Goal: Task Accomplishment & Management: Complete application form

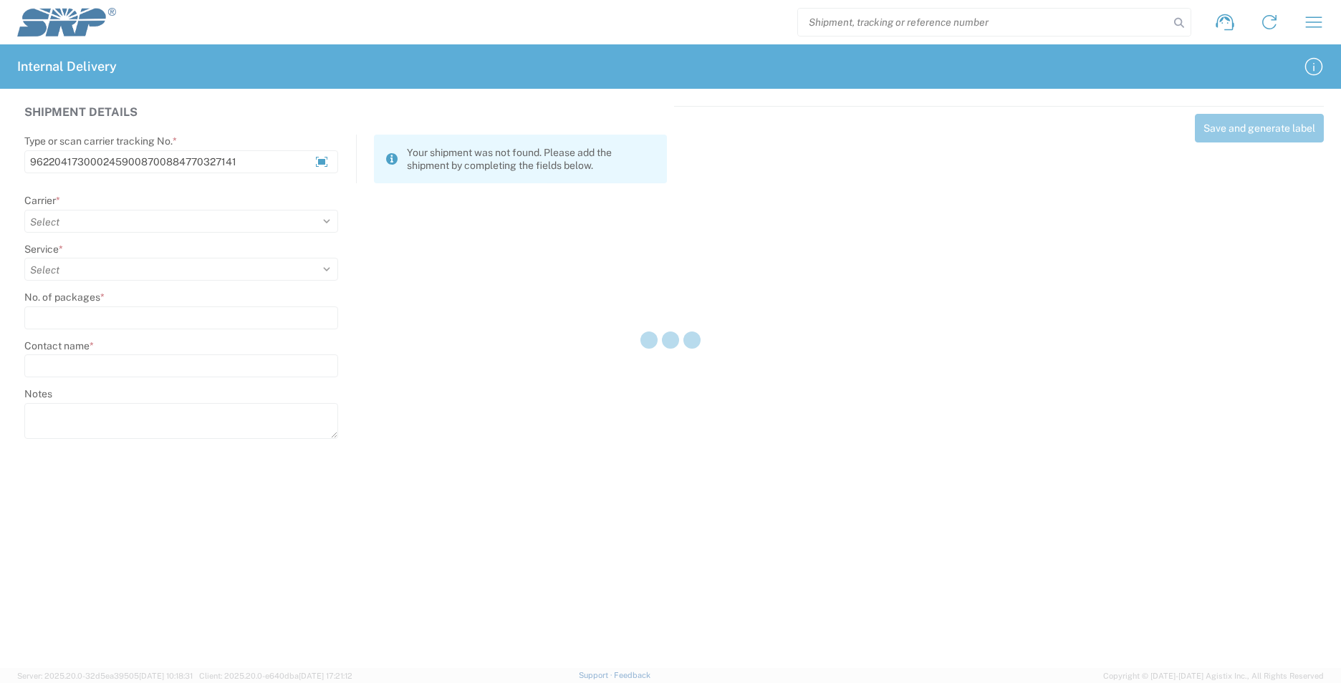
type input "9622041730002459008700884770327141"
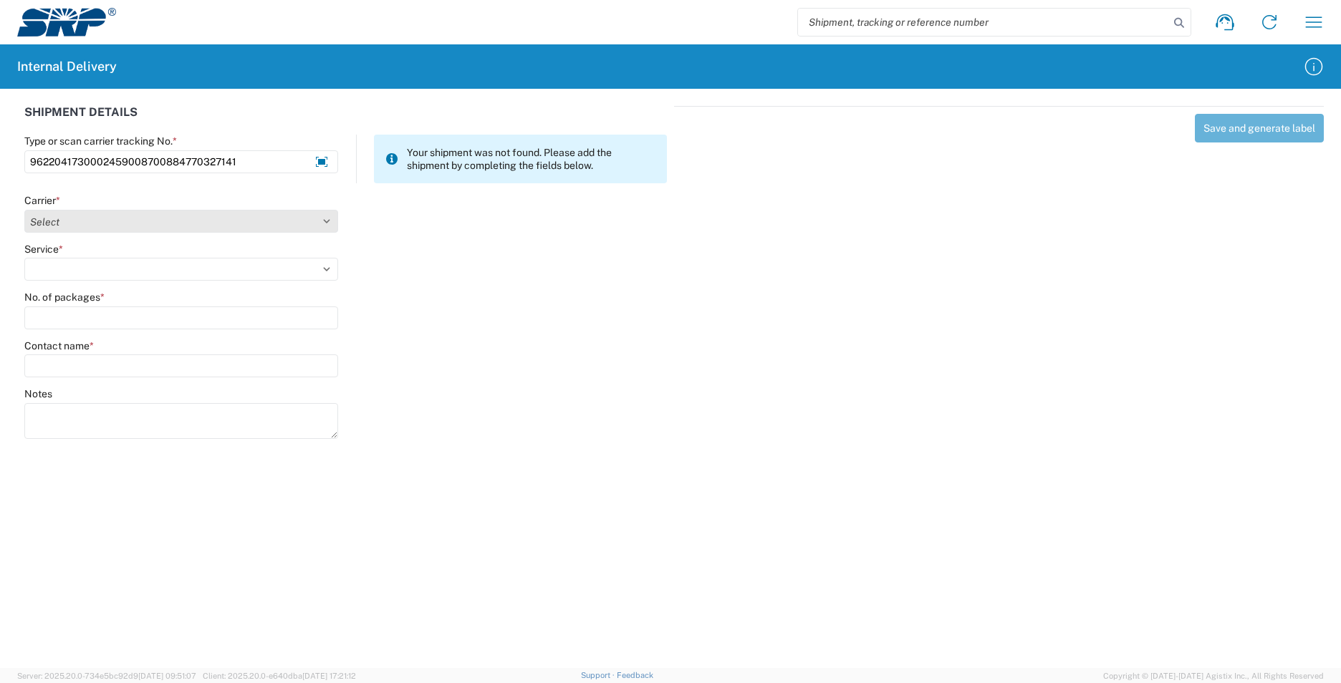
type input "9622041730002459008700884770327141"
click at [309, 227] on select "Select Amazon Logistics ATI Trucking BC Dimerco Logistics Empire Southwest FedE…" at bounding box center [181, 221] width 314 height 23
select select "5"
click at [24, 210] on select "Select Amazon Logistics ATI Trucking BC Dimerco Logistics Empire Southwest FedE…" at bounding box center [181, 221] width 314 height 23
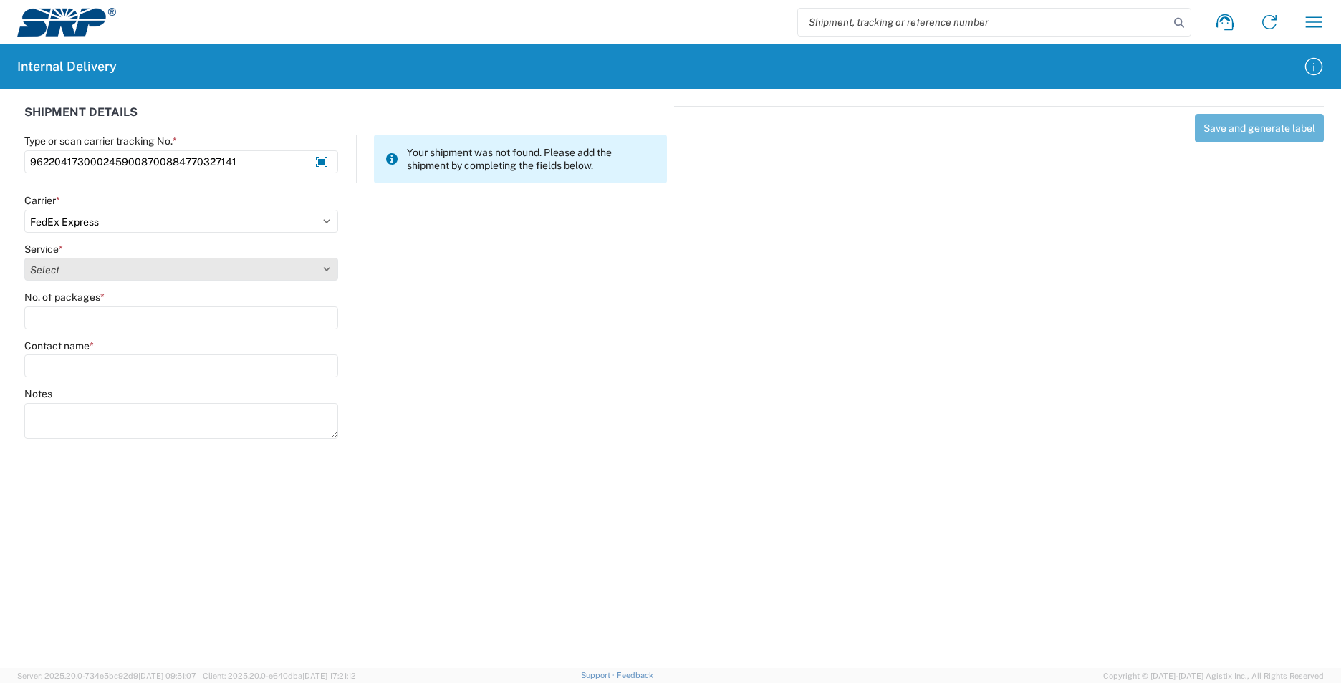
click at [222, 268] on select "Select 1Day Freight 2Day 2Day AM 2Day AM One Rate 2Day Freight 2Day One Rate 3 …" at bounding box center [181, 269] width 314 height 23
select select "12"
click at [24, 258] on select "Select 1Day Freight 2Day 2Day AM 2Day AM One Rate 2Day Freight 2Day One Rate 3 …" at bounding box center [181, 269] width 314 height 23
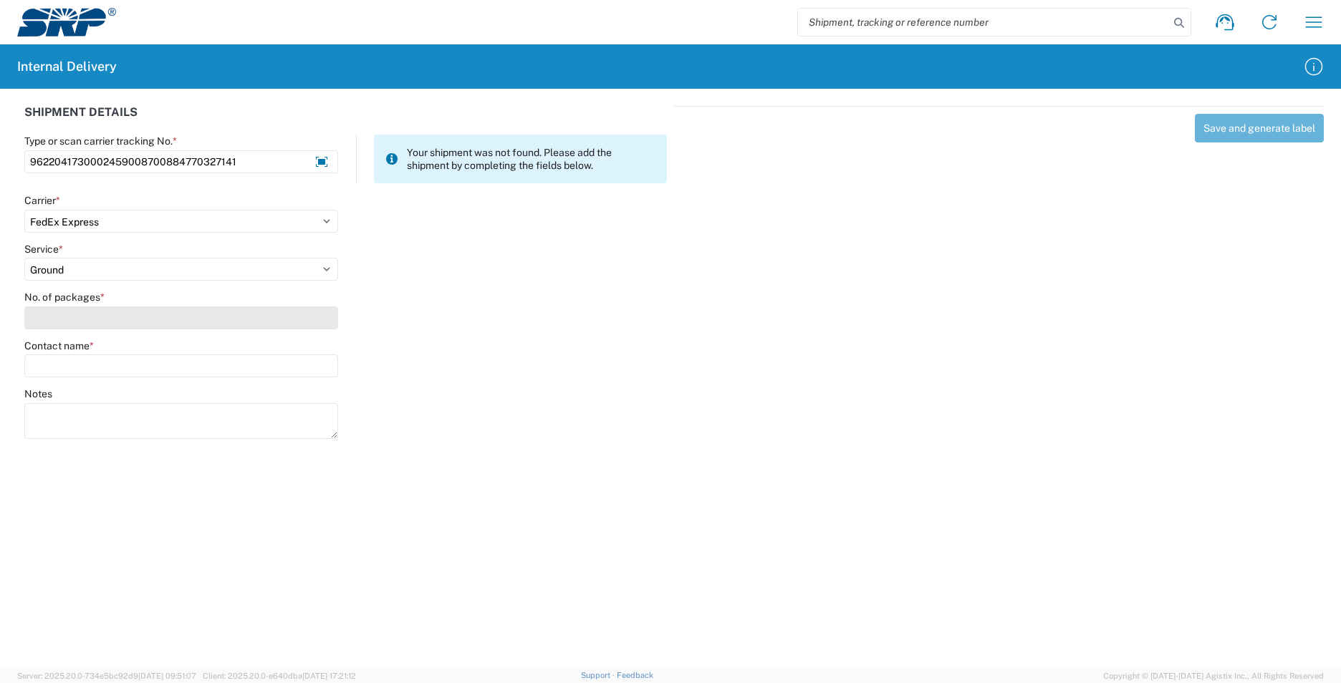
click at [219, 319] on input "No. of packages *" at bounding box center [181, 318] width 314 height 23
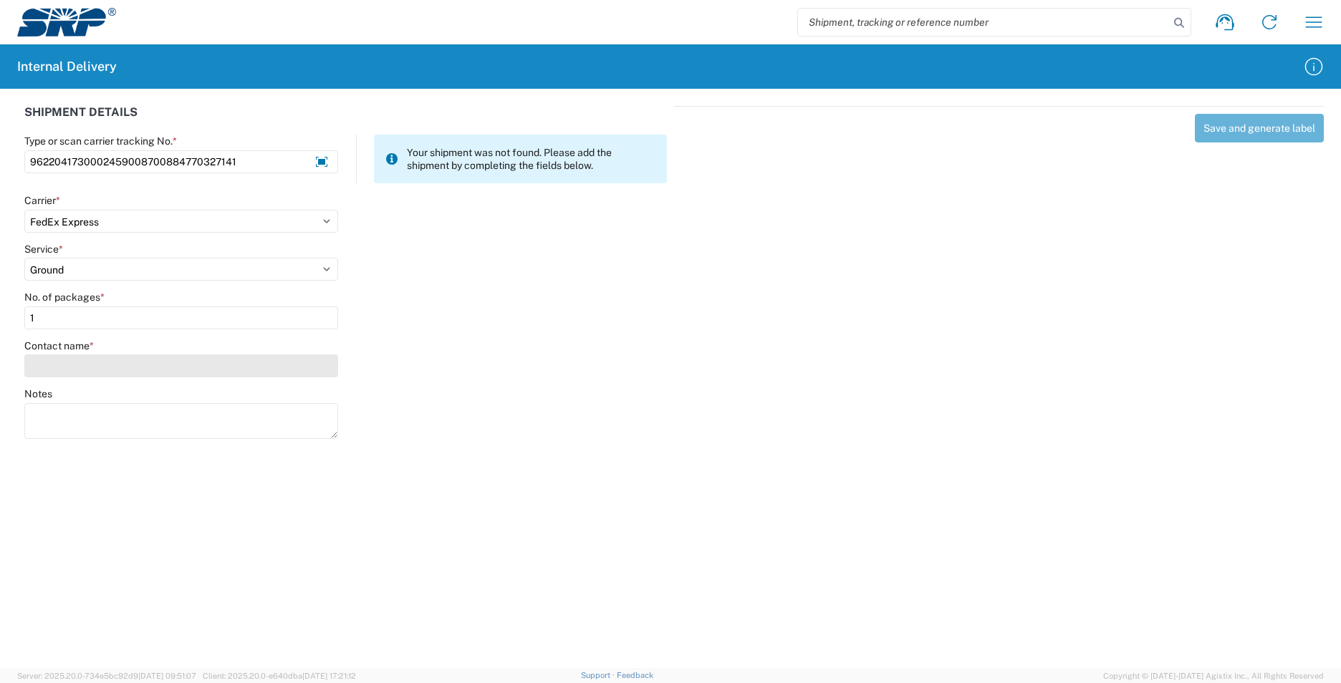
type input "1"
click at [231, 372] on input "Contact name *" at bounding box center [181, 366] width 314 height 23
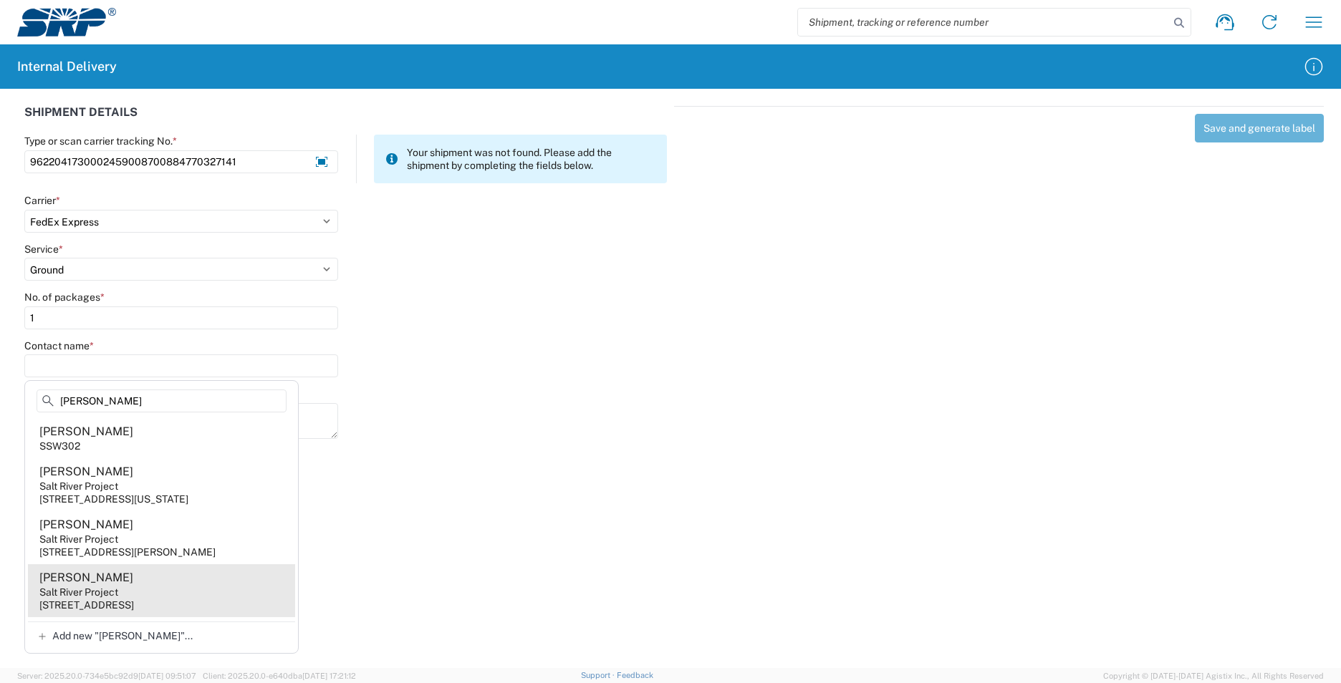
type input "[PERSON_NAME]"
click at [185, 599] on agx-address-suggestion-item "[PERSON_NAME] Salt River Project [STREET_ADDRESS]" at bounding box center [161, 590] width 267 height 53
type input "[PERSON_NAME]"
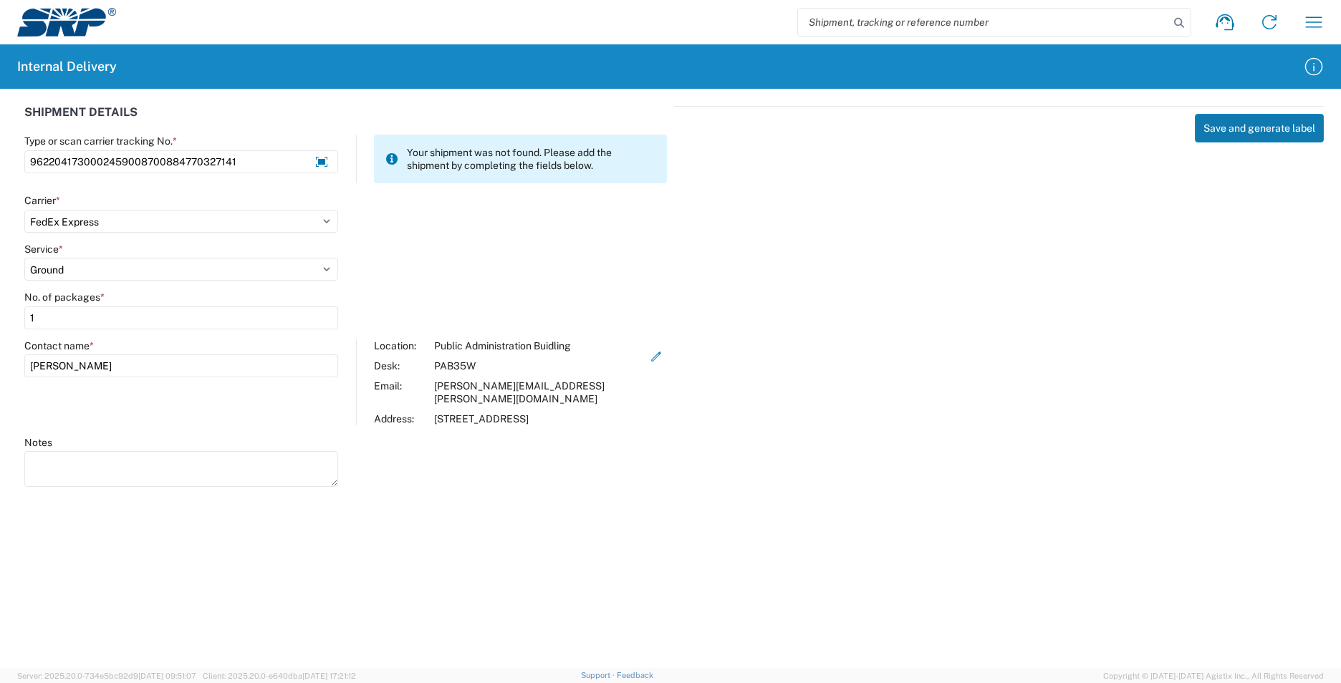
click at [1218, 135] on button "Save and generate label" at bounding box center [1259, 128] width 129 height 29
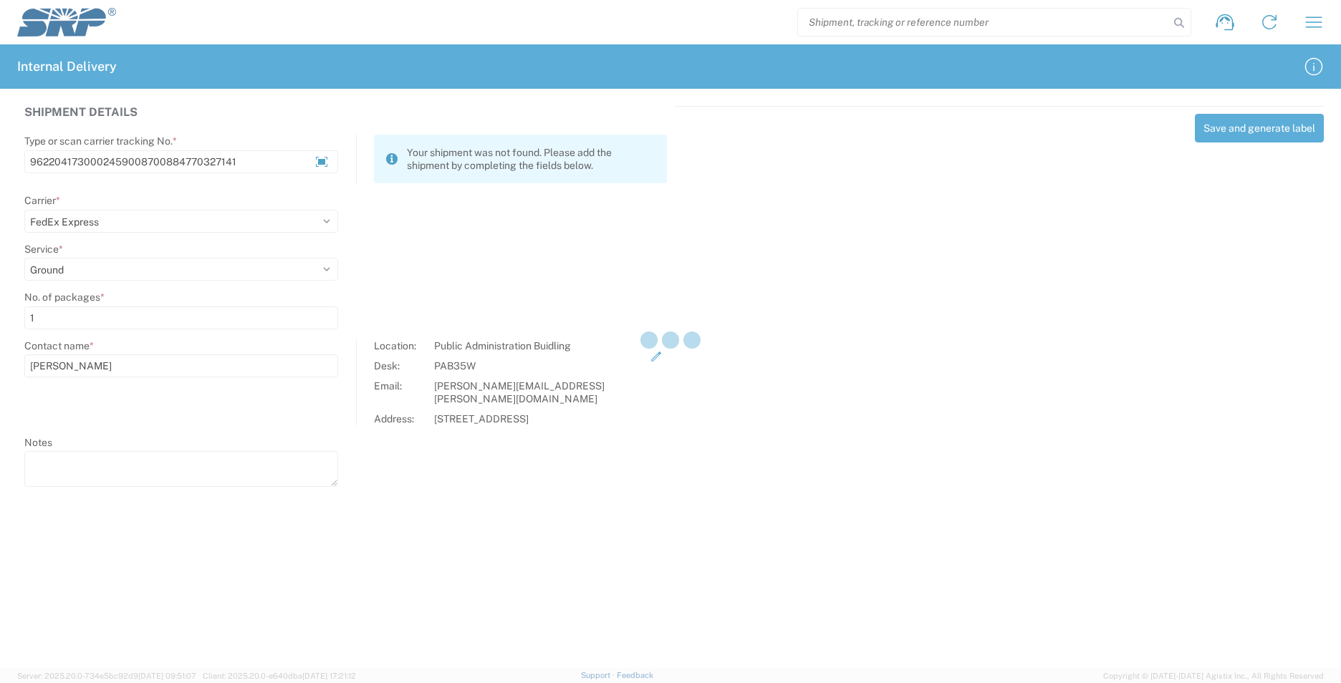
select select
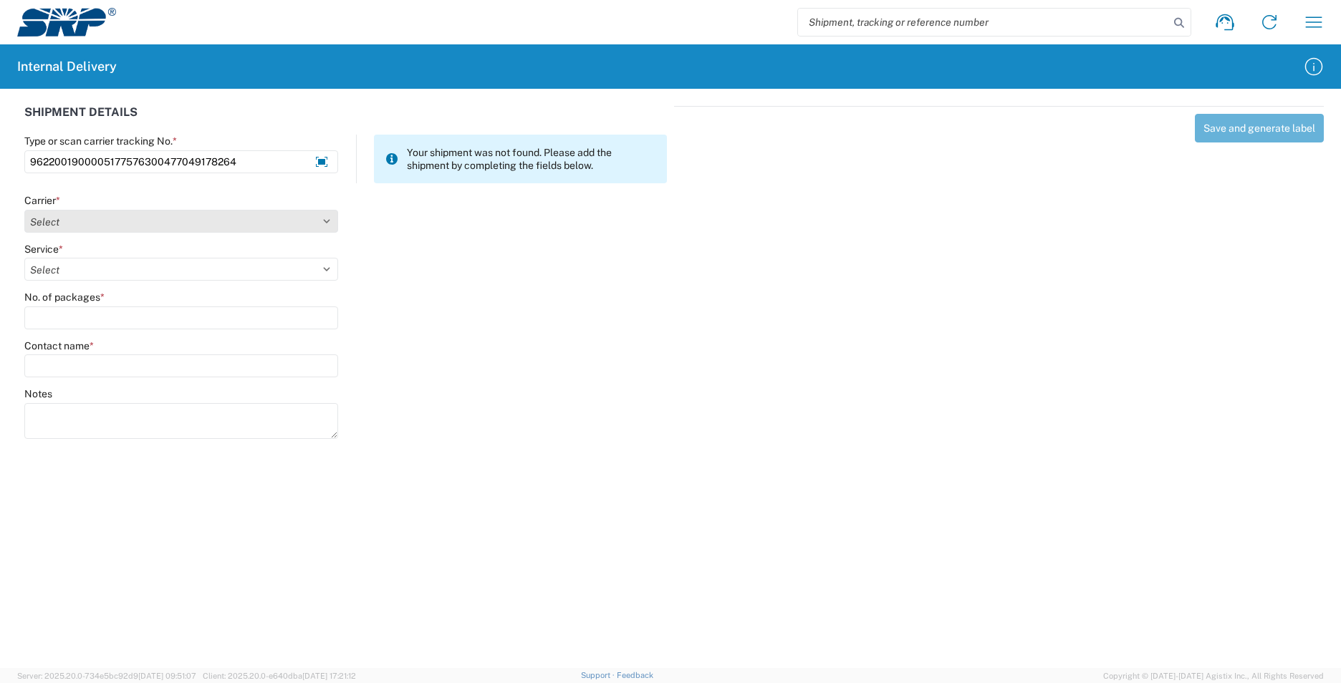
type input "9622001900005177576300477049178264"
click at [193, 223] on select "Select Amazon Logistics ATI Trucking BC Dimerco Logistics Empire Southwest FedE…" at bounding box center [181, 221] width 314 height 23
select select "5"
click at [24, 210] on select "Select Amazon Logistics ATI Trucking BC Dimerco Logistics Empire Southwest FedE…" at bounding box center [181, 221] width 314 height 23
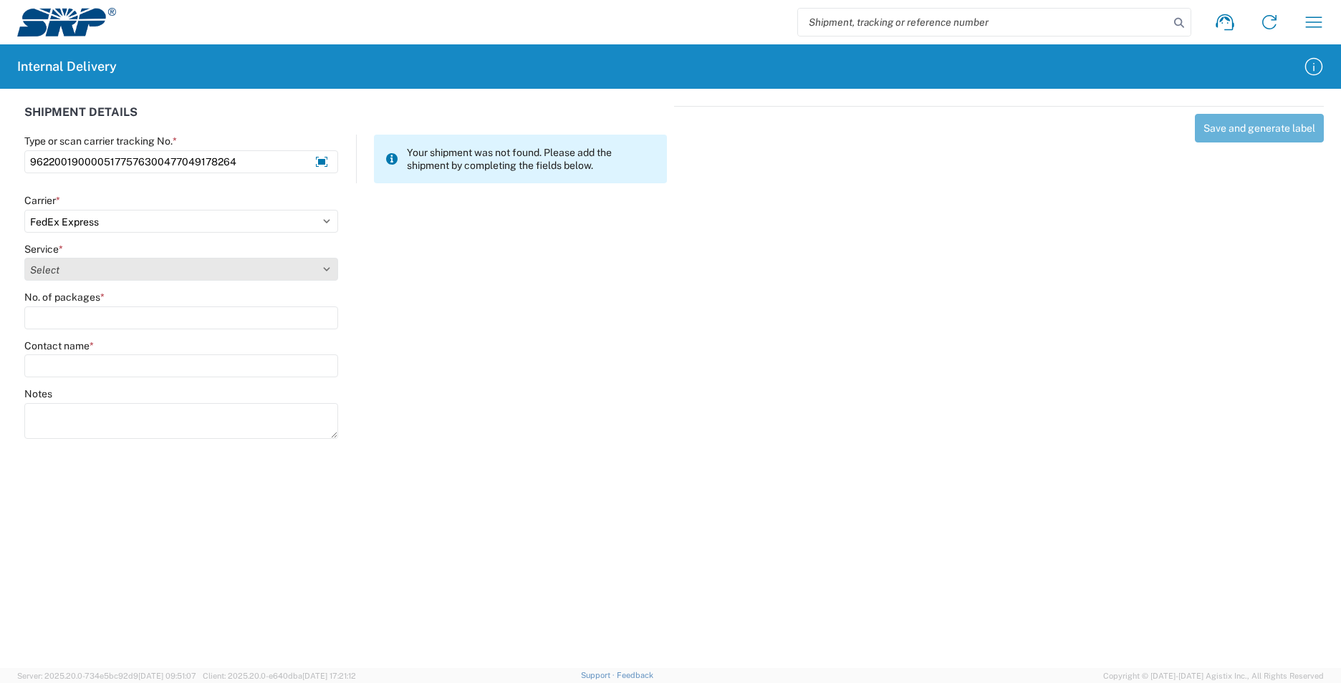
click at [135, 267] on select "Select 1Day Freight 2Day 2Day AM 2Day AM One Rate 2Day Freight 2Day One Rate 3 …" at bounding box center [181, 269] width 314 height 23
select select "12"
click at [24, 258] on select "Select 1Day Freight 2Day 2Day AM 2Day AM One Rate 2Day Freight 2Day One Rate 3 …" at bounding box center [181, 269] width 314 height 23
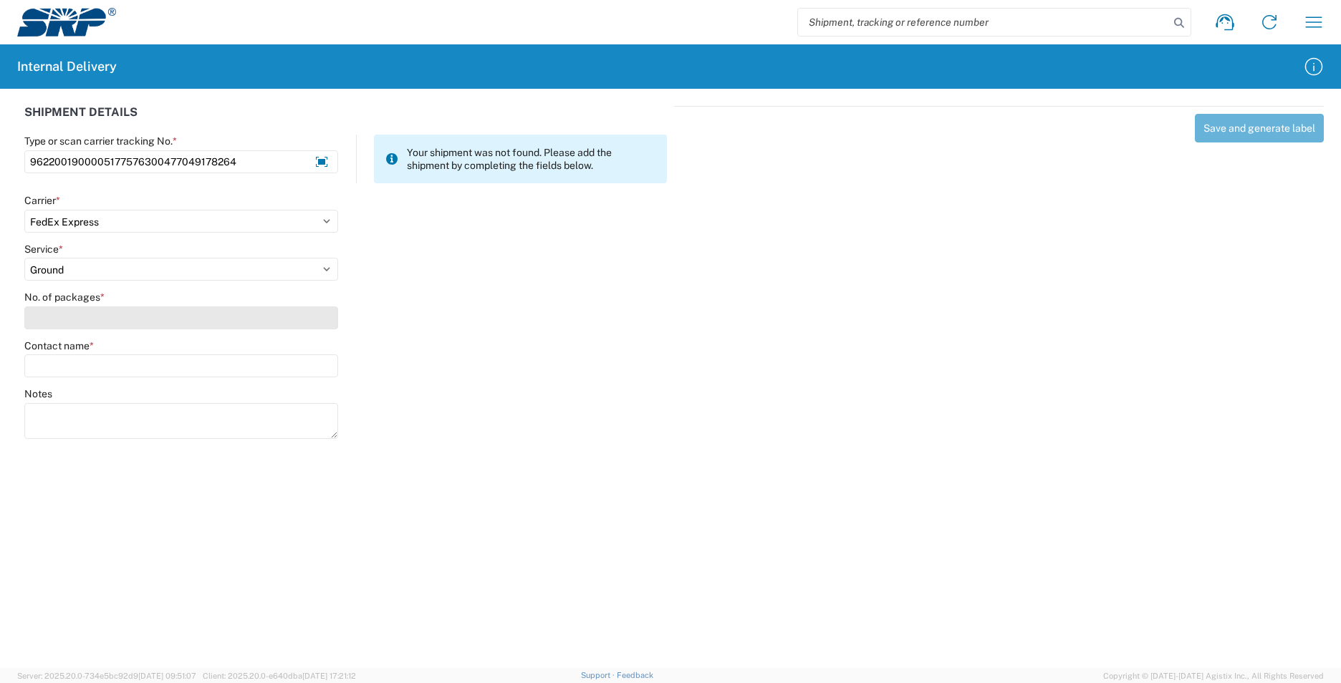
click at [143, 321] on input "No. of packages *" at bounding box center [181, 318] width 314 height 23
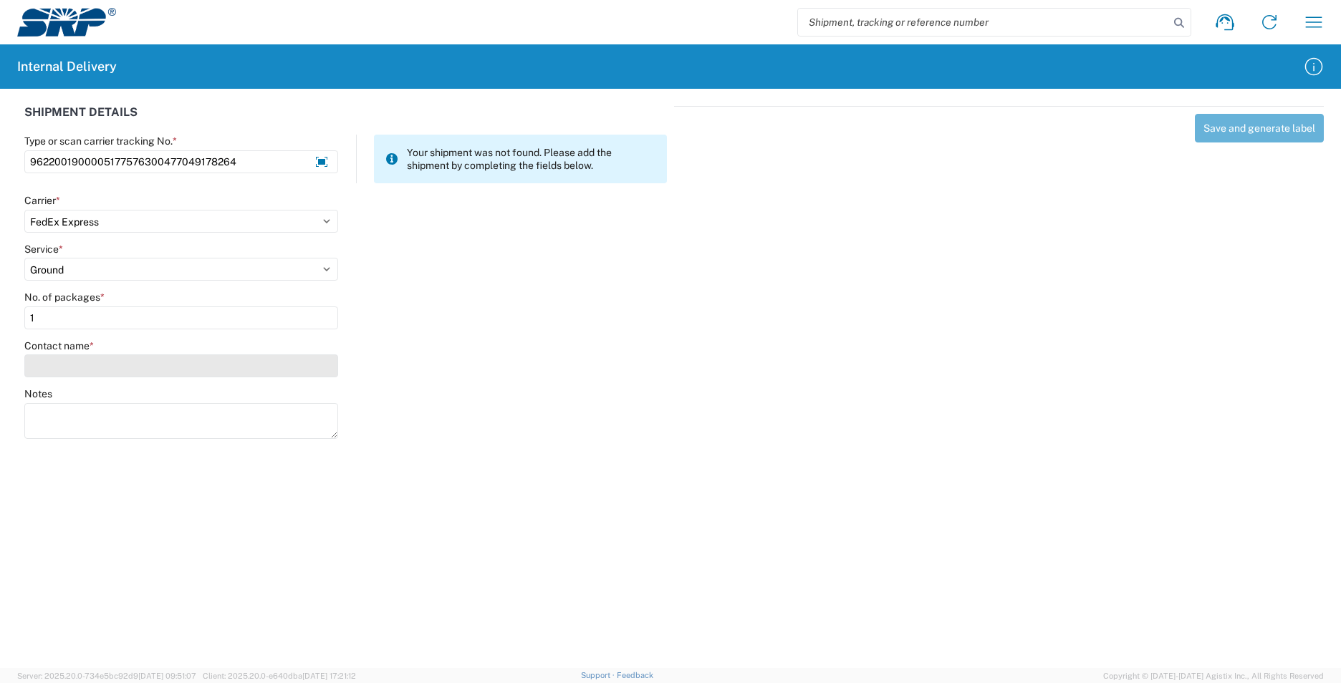
type input "1"
click at [161, 362] on input "Contact name *" at bounding box center [181, 366] width 314 height 23
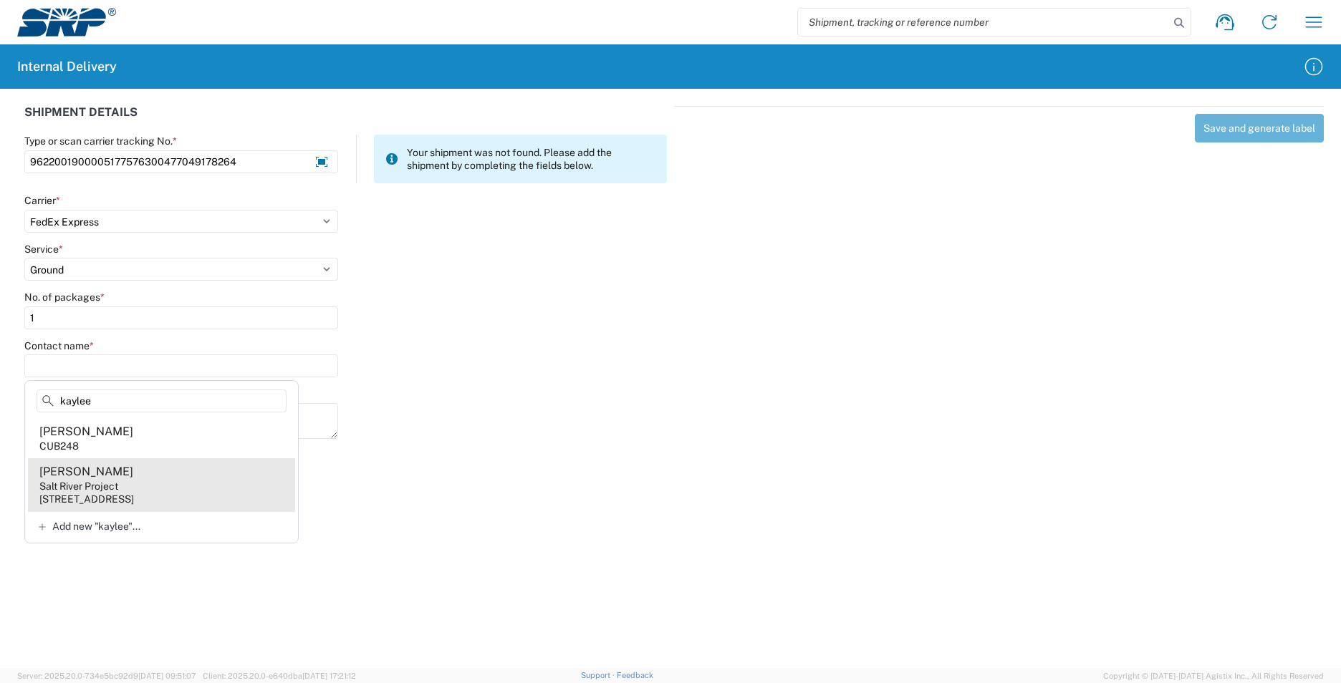
type input "kaylee"
click at [159, 486] on agx-address-suggestion-item "[PERSON_NAME] Salt River Project [STREET_ADDRESS]" at bounding box center [161, 484] width 267 height 53
type input "[PERSON_NAME]"
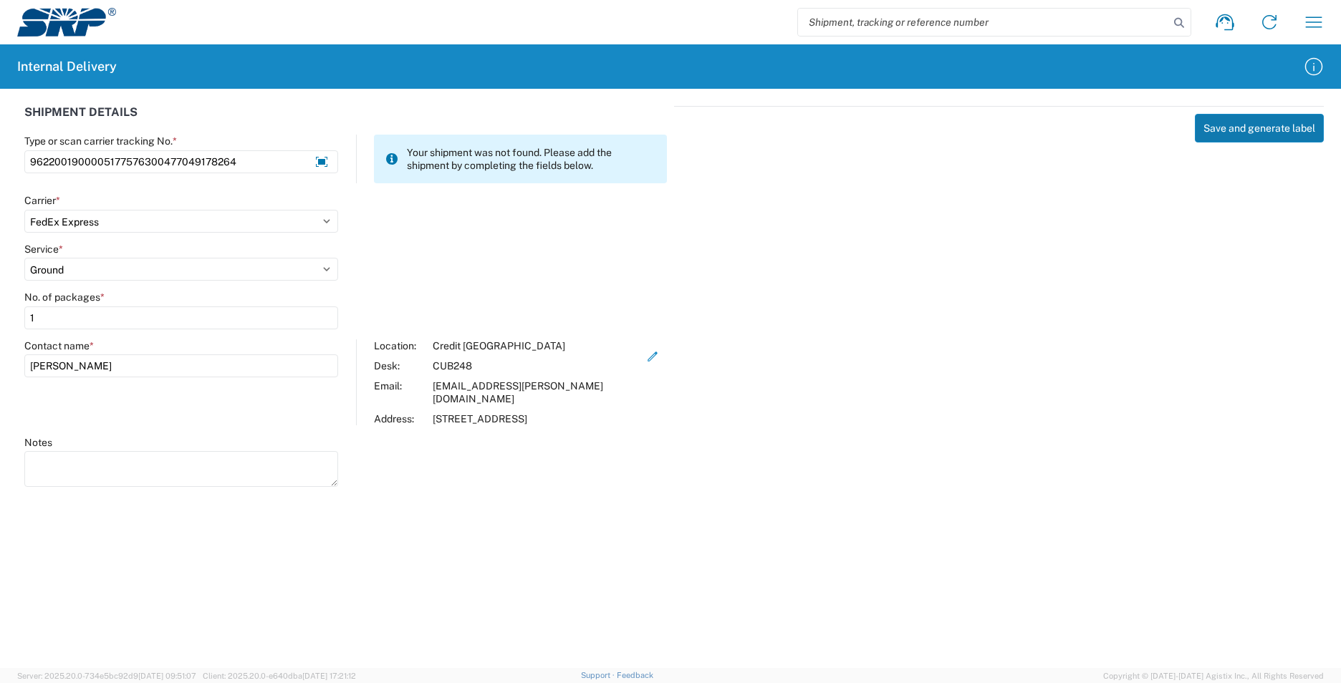
click at [1211, 137] on button "Save and generate label" at bounding box center [1259, 128] width 129 height 29
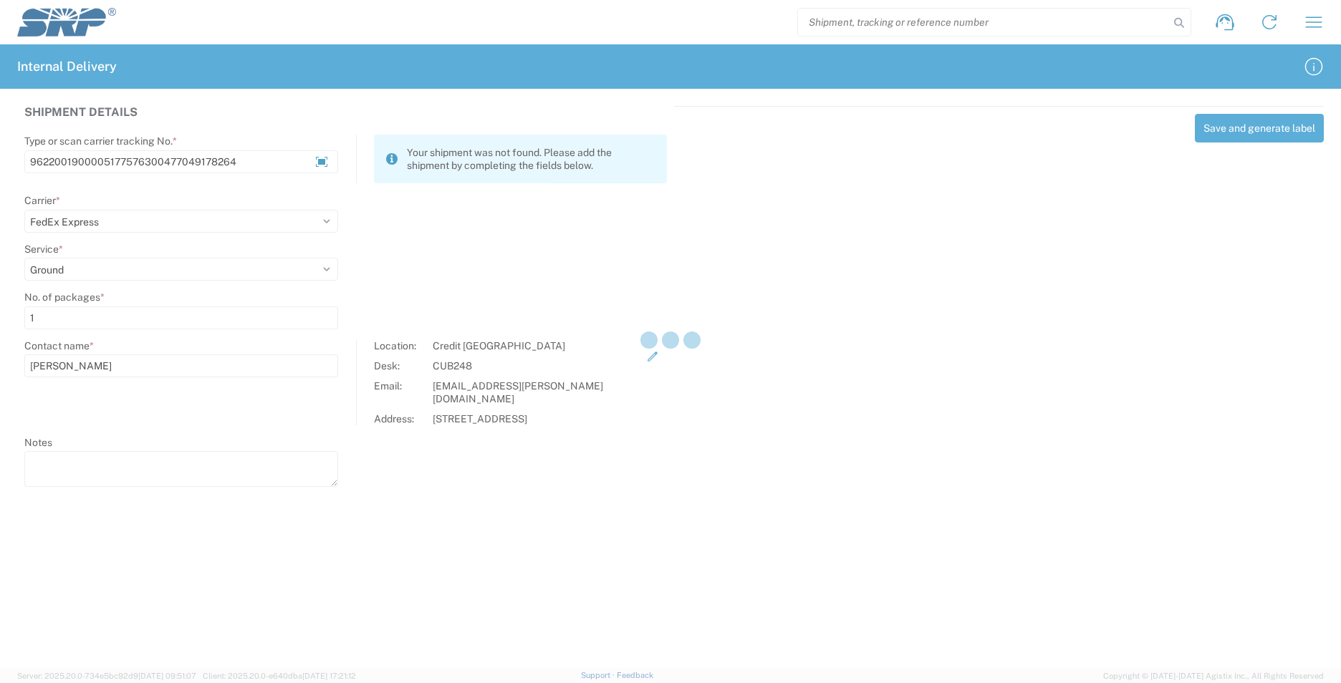
select select
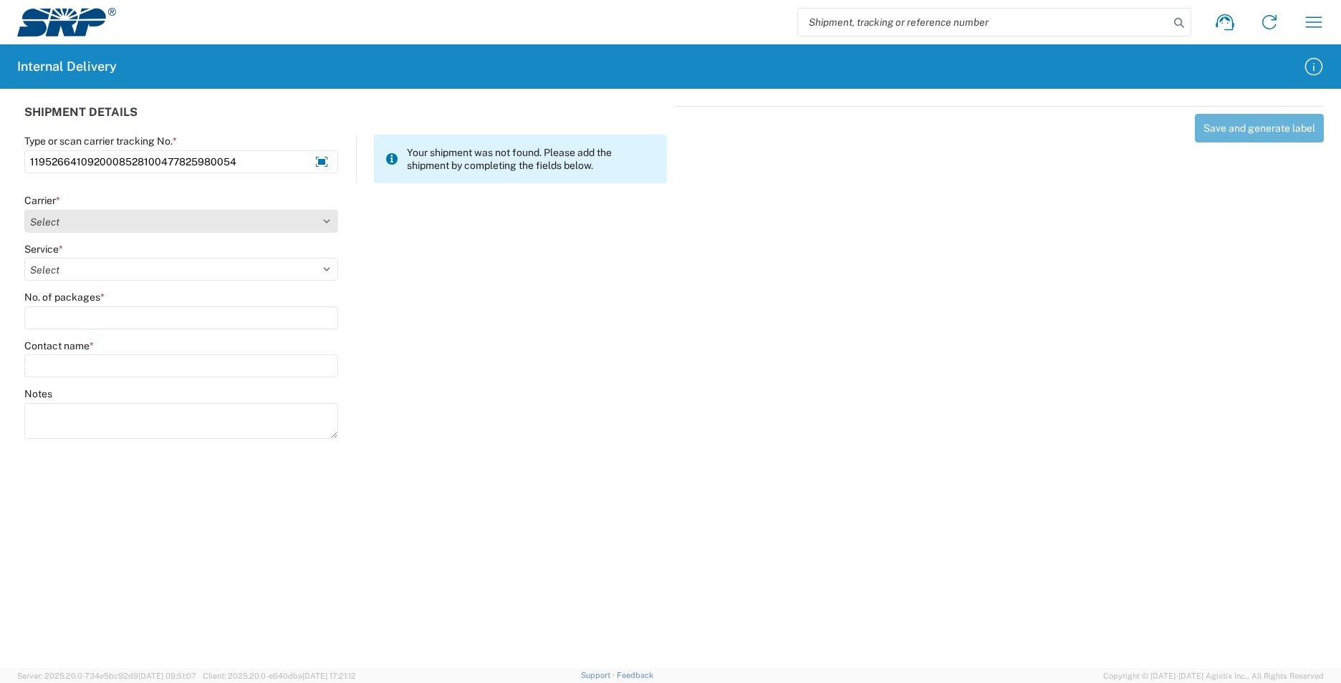
type input "1195266410920008528100477825980054"
click at [209, 216] on select "Select Amazon Logistics ATI Trucking BC Dimerco Logistics Empire Southwest FedE…" at bounding box center [181, 221] width 314 height 23
select select "5"
click at [24, 210] on select "Select Amazon Logistics ATI Trucking BC Dimerco Logistics Empire Southwest FedE…" at bounding box center [181, 221] width 314 height 23
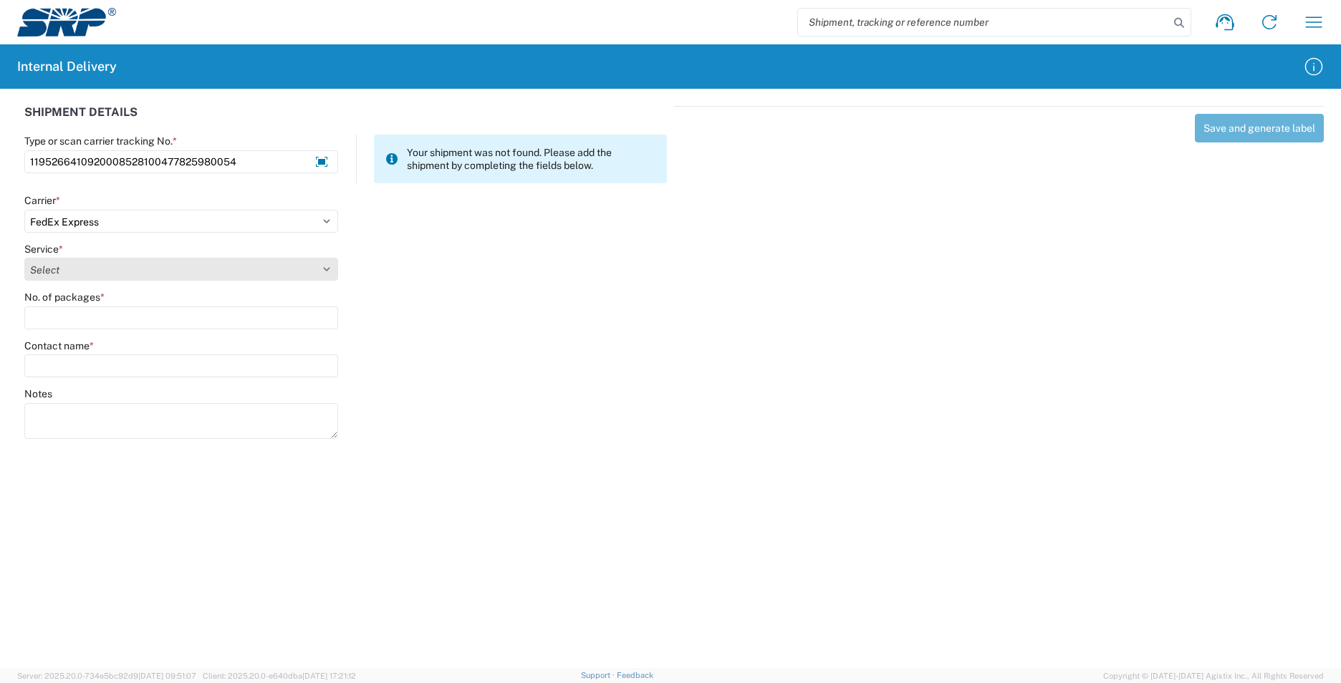
click at [203, 272] on select "Select 1Day Freight 2Day 2Day AM 2Day AM One Rate 2Day Freight 2Day One Rate 3 …" at bounding box center [181, 269] width 314 height 23
select select "12"
click at [24, 258] on select "Select 1Day Freight 2Day 2Day AM 2Day AM One Rate 2Day Freight 2Day One Rate 3 …" at bounding box center [181, 269] width 314 height 23
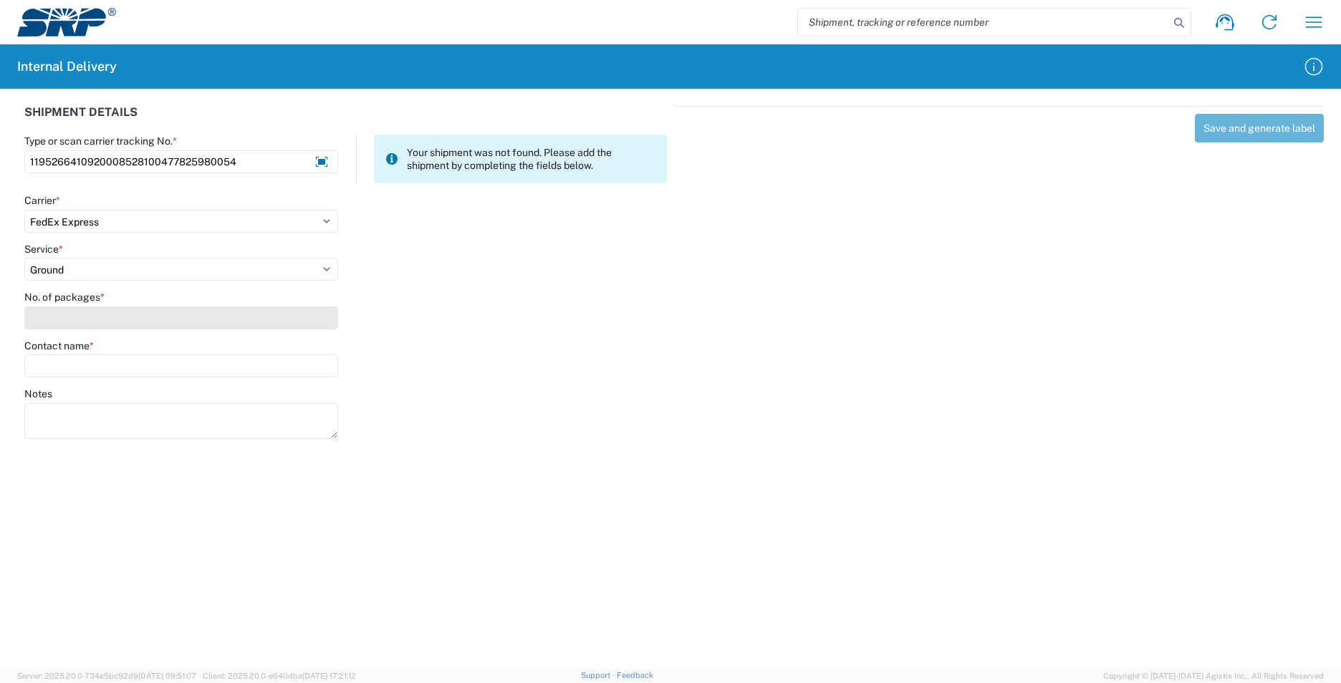
click at [154, 316] on input "No. of packages *" at bounding box center [181, 318] width 314 height 23
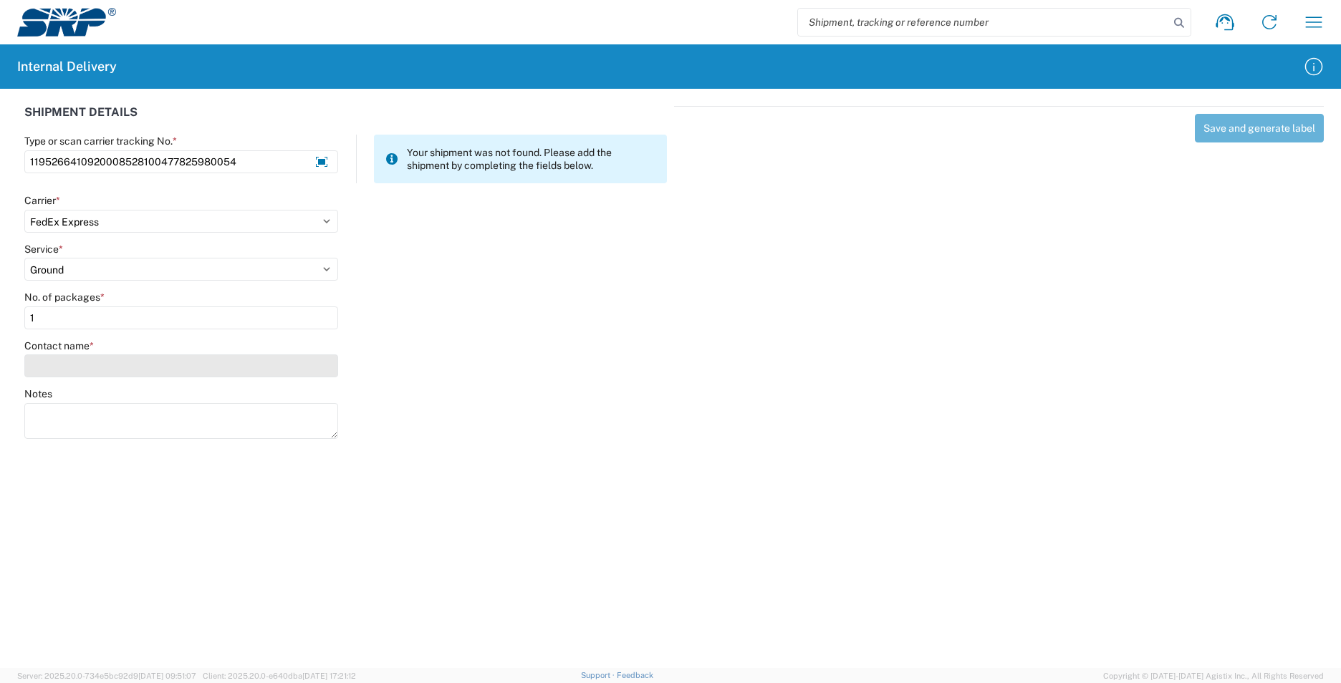
type input "1"
click at [158, 372] on input "Contact name *" at bounding box center [181, 366] width 314 height 23
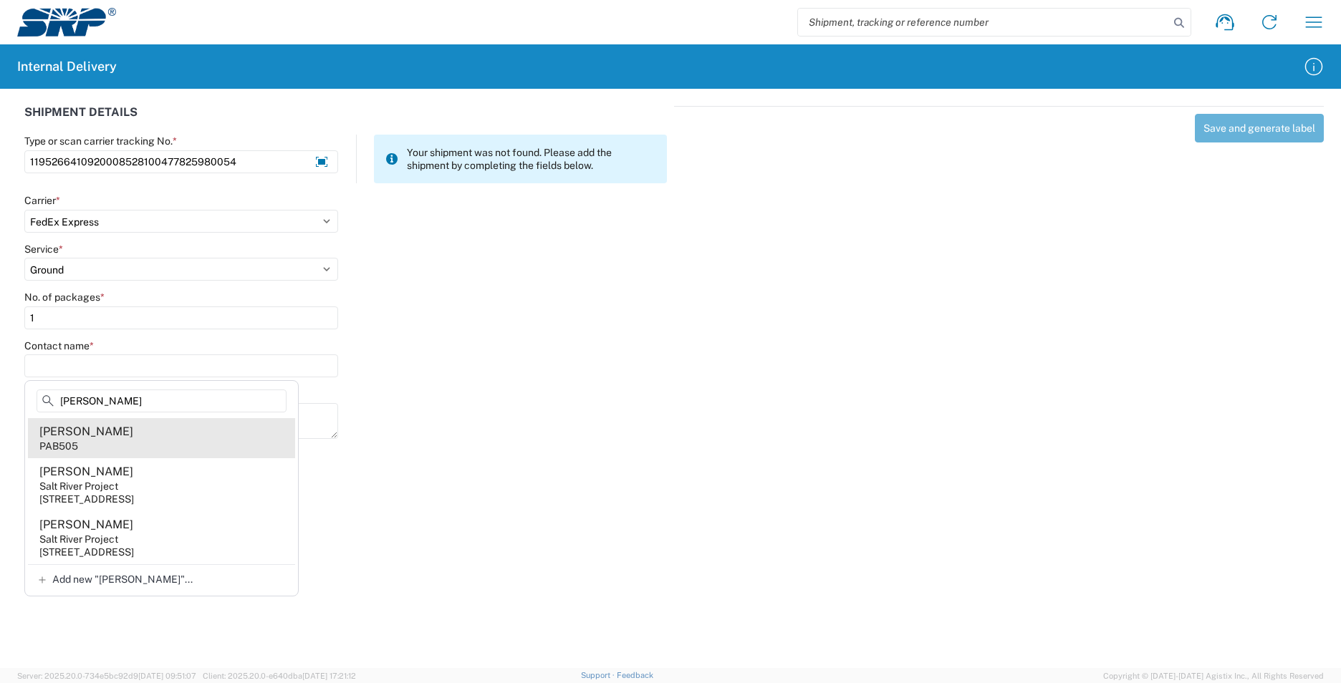
type input "[PERSON_NAME]"
click at [177, 445] on agx-address-suggestion-item "[PERSON_NAME] PAB505" at bounding box center [161, 438] width 267 height 40
type input "[PERSON_NAME]"
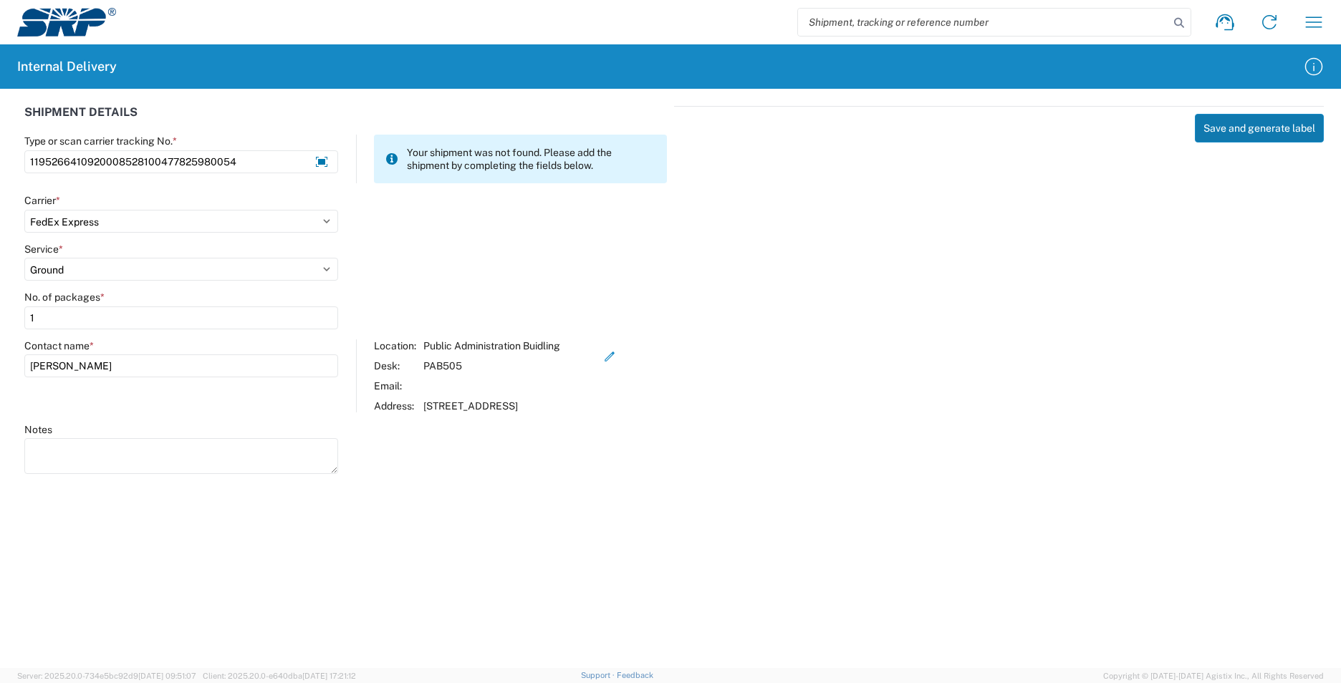
click at [1267, 130] on button "Save and generate label" at bounding box center [1259, 128] width 129 height 29
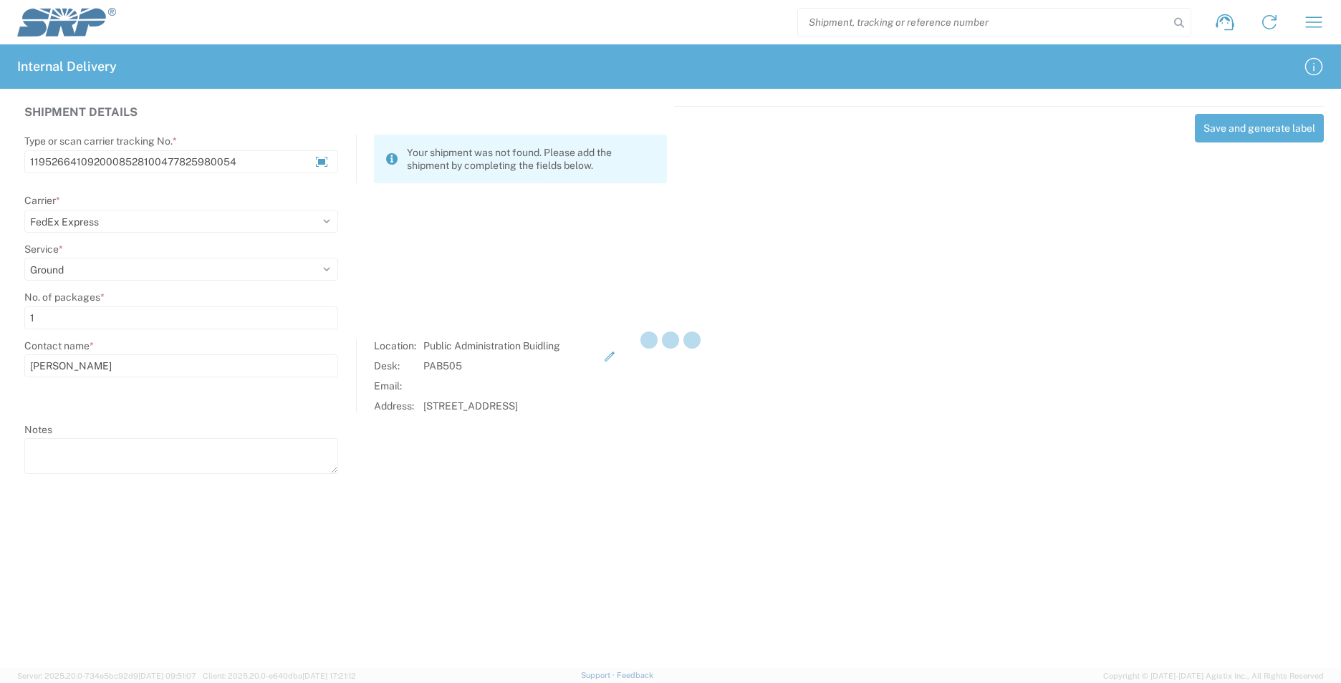
select select
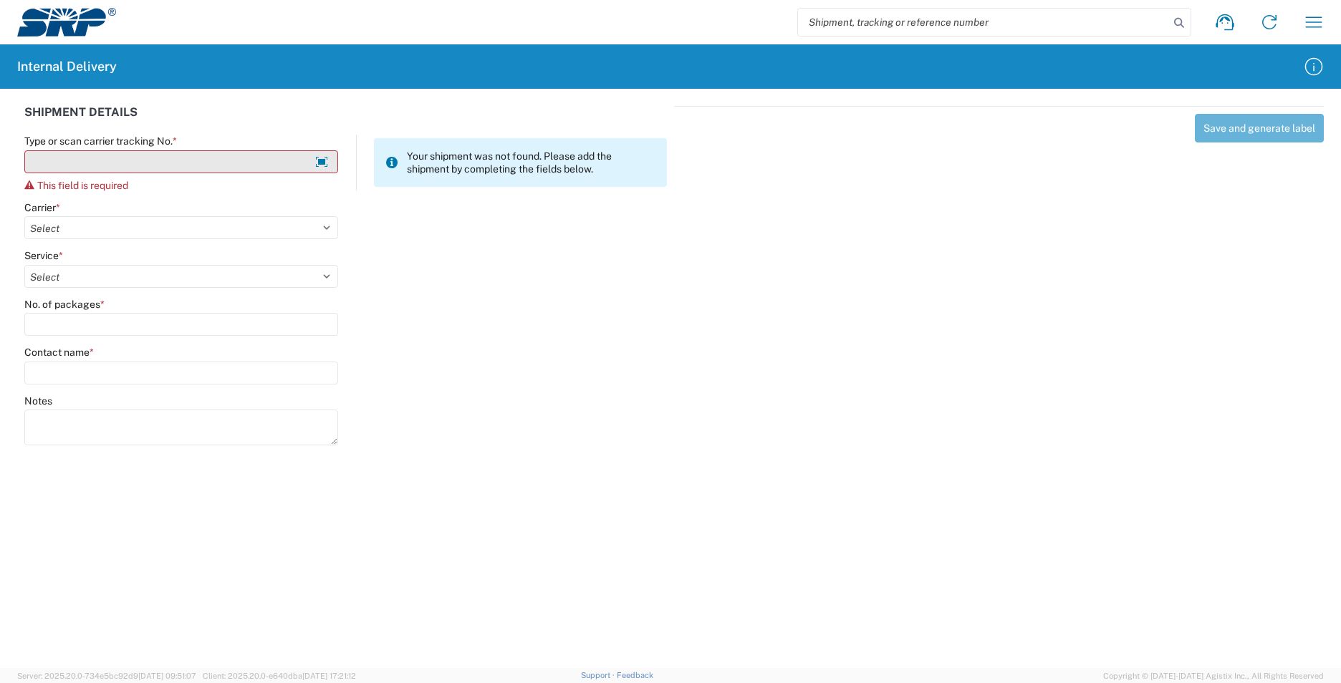
click at [254, 155] on input "Type or scan carrier tracking No. *" at bounding box center [181, 161] width 314 height 23
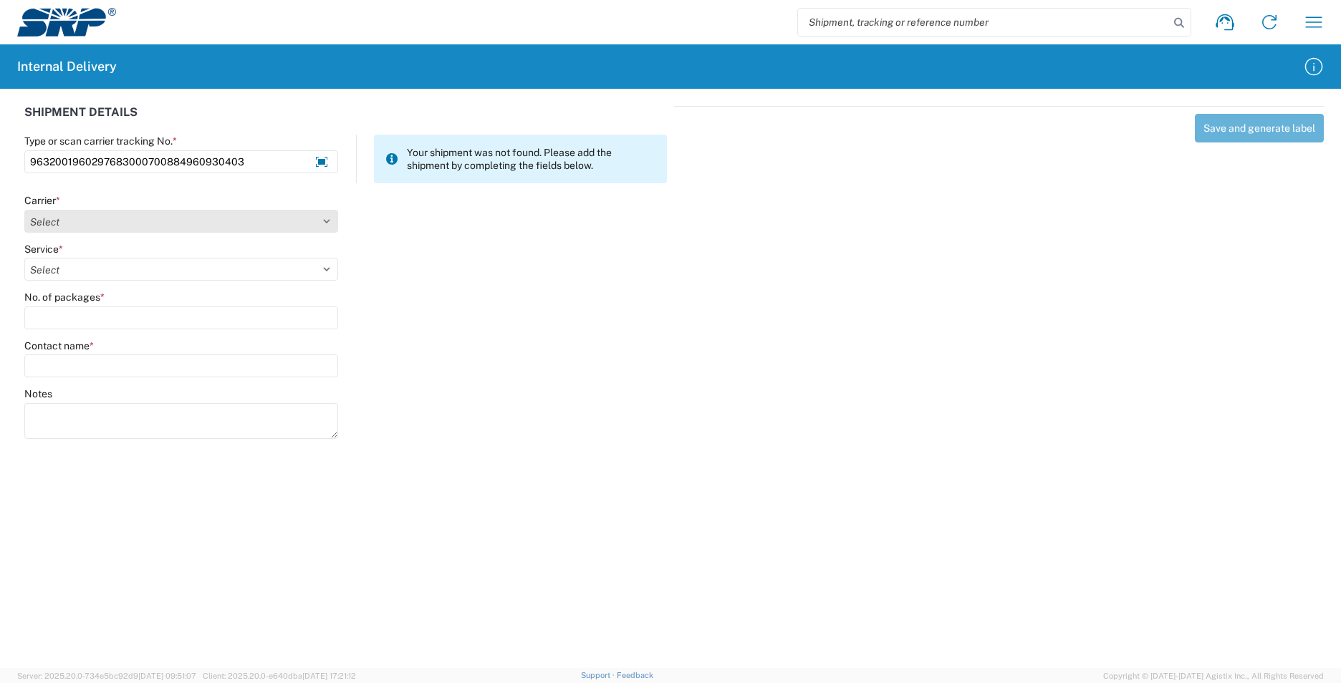
type input "9632001960297683000700884960930403"
click at [238, 226] on select "Select Amazon Logistics ATI Trucking BC Dimerco Logistics Empire Southwest FedE…" at bounding box center [181, 221] width 314 height 23
select select "5"
click at [24, 210] on select "Select Amazon Logistics ATI Trucking BC Dimerco Logistics Empire Southwest FedE…" at bounding box center [181, 221] width 314 height 23
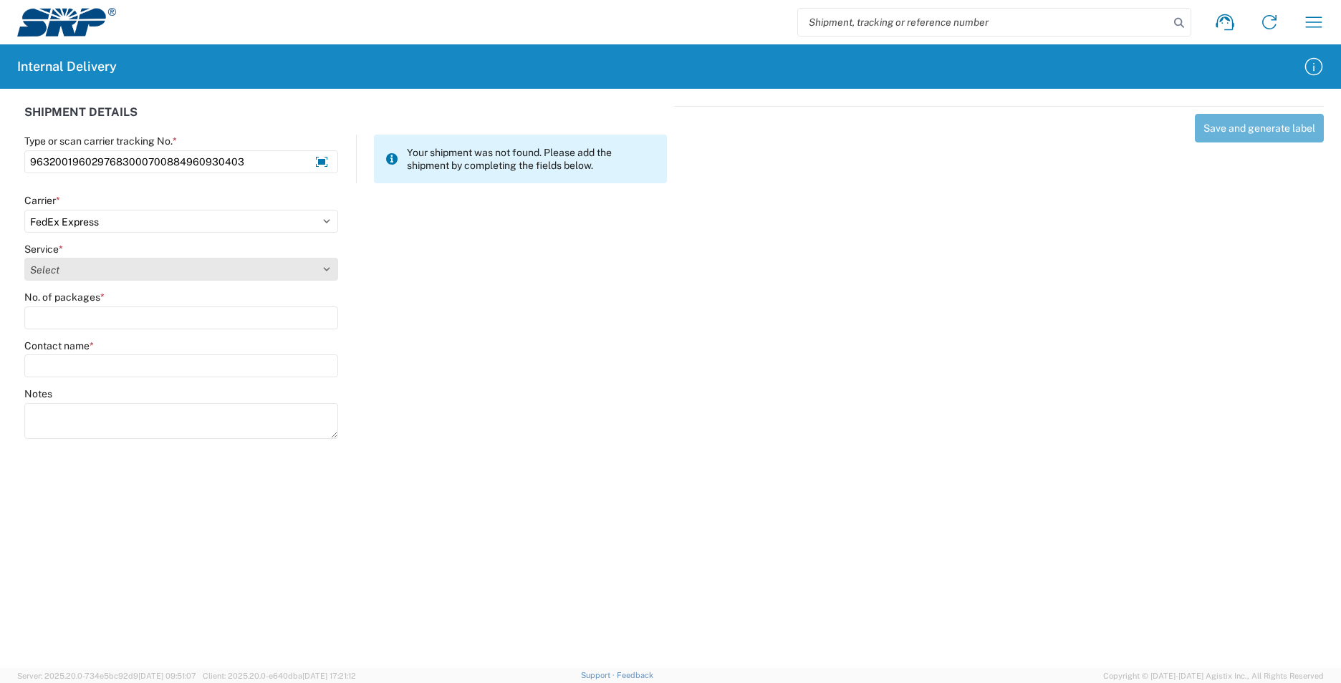
click at [189, 271] on select "Select 1Day Freight 2Day 2Day AM 2Day AM One Rate 2Day Freight 2Day One Rate 3 …" at bounding box center [181, 269] width 314 height 23
select select "12"
click at [24, 258] on select "Select 1Day Freight 2Day 2Day AM 2Day AM One Rate 2Day Freight 2Day One Rate 3 …" at bounding box center [181, 269] width 314 height 23
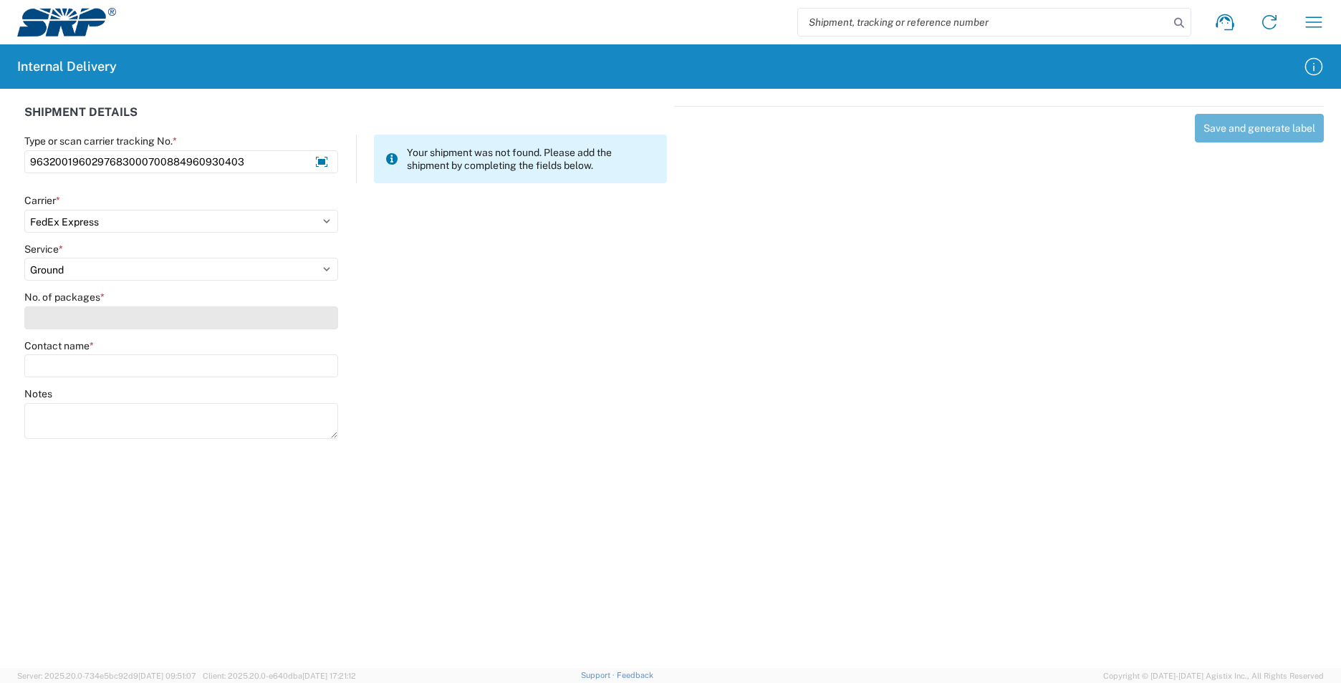
click at [110, 317] on input "No. of packages *" at bounding box center [181, 318] width 314 height 23
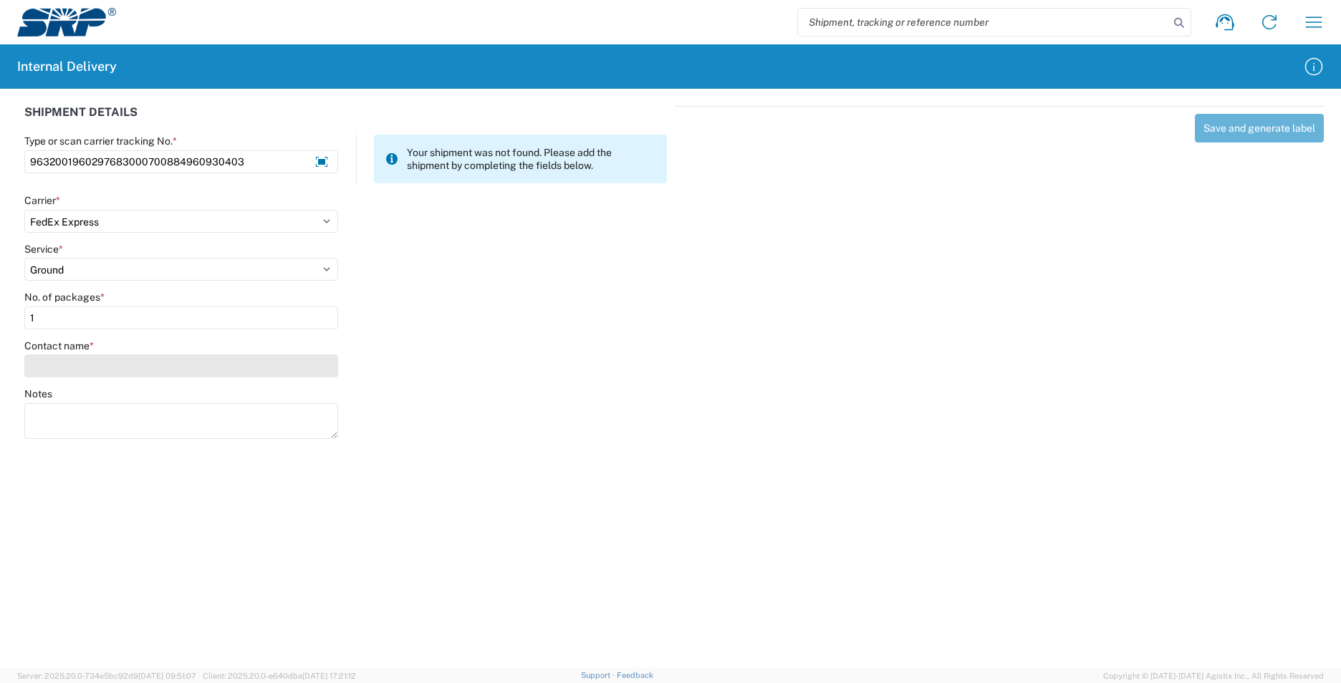
type input "1"
click at [115, 360] on input "Contact name *" at bounding box center [181, 366] width 314 height 23
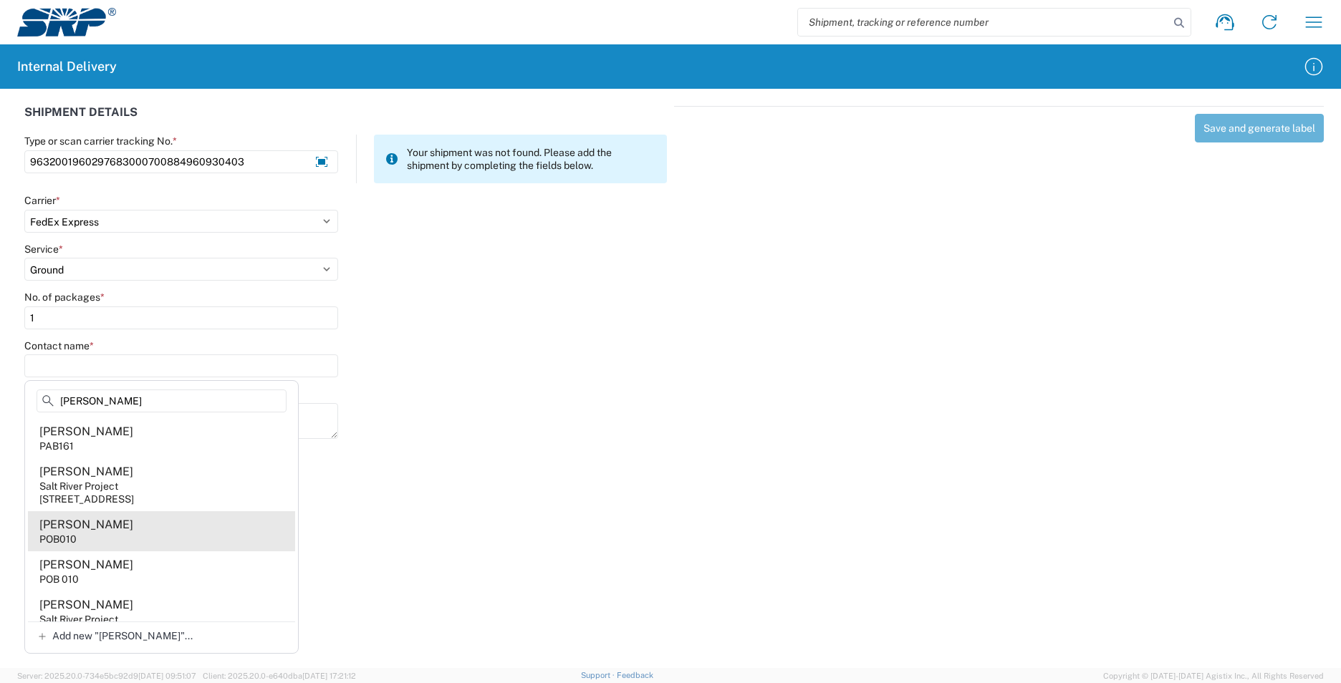
type input "[PERSON_NAME]"
click at [146, 532] on agx-address-suggestion-item "[PERSON_NAME] POB010" at bounding box center [161, 531] width 267 height 40
type input "[PERSON_NAME]"
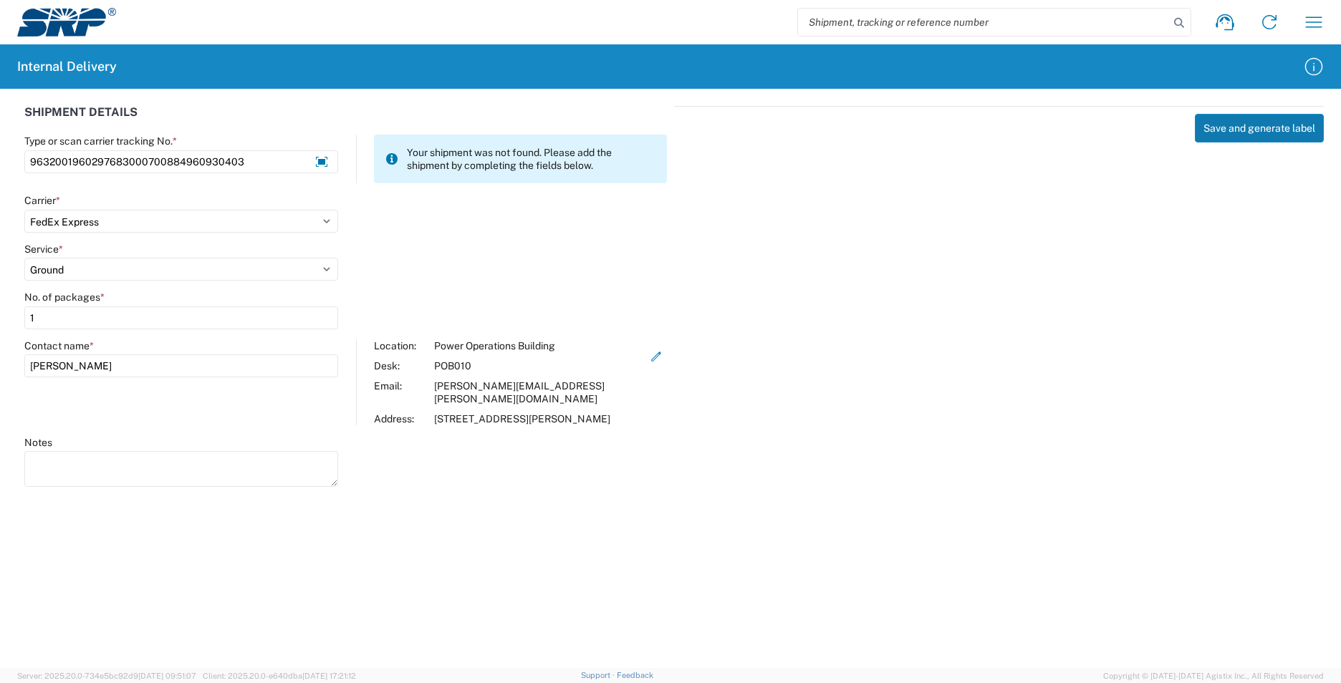
click at [1228, 125] on button "Save and generate label" at bounding box center [1259, 128] width 129 height 29
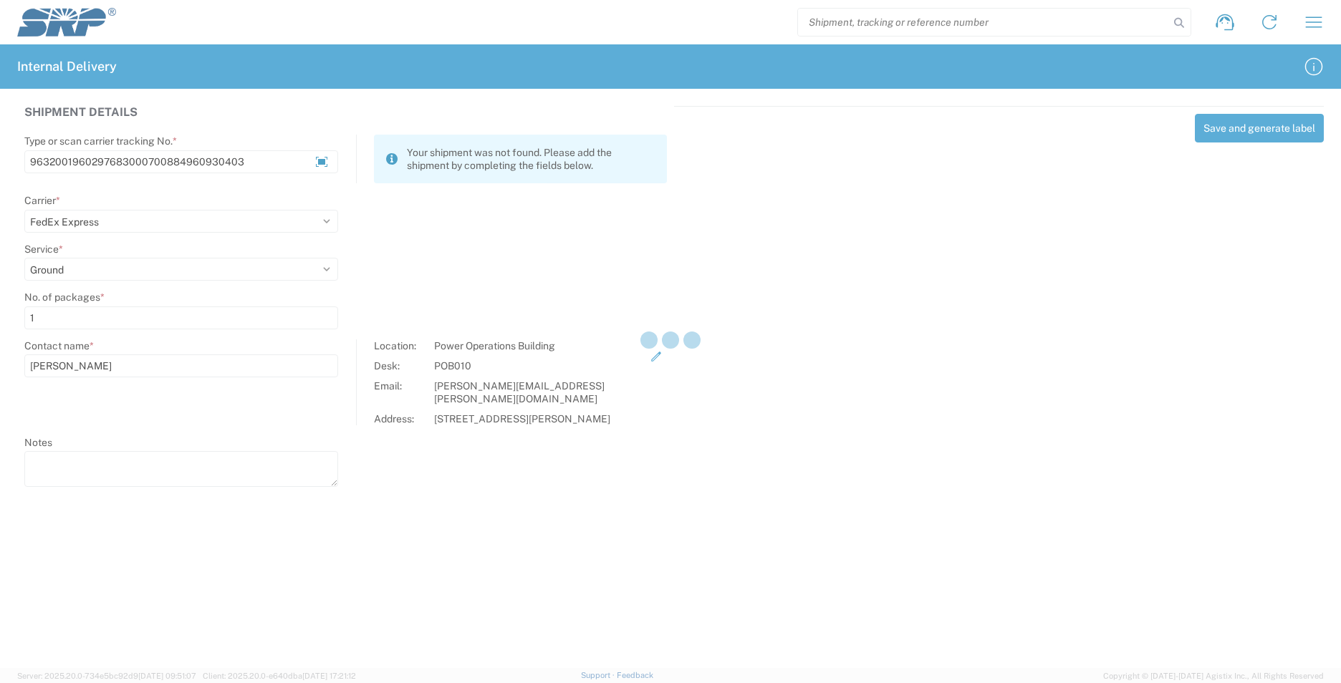
select select
